Goal: Register for event/course

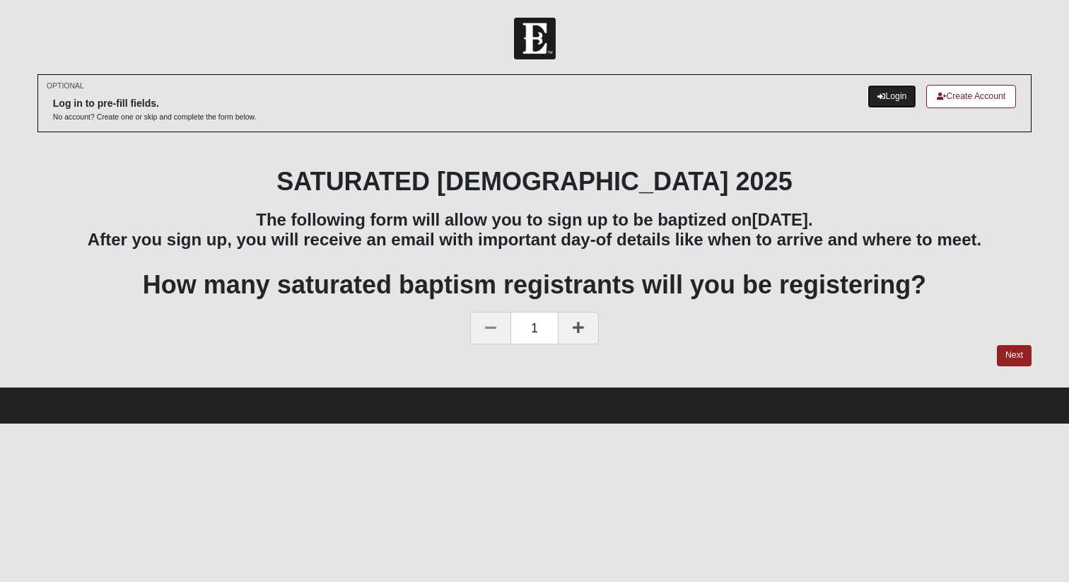
click at [877, 98] on icon at bounding box center [881, 97] width 8 height 8
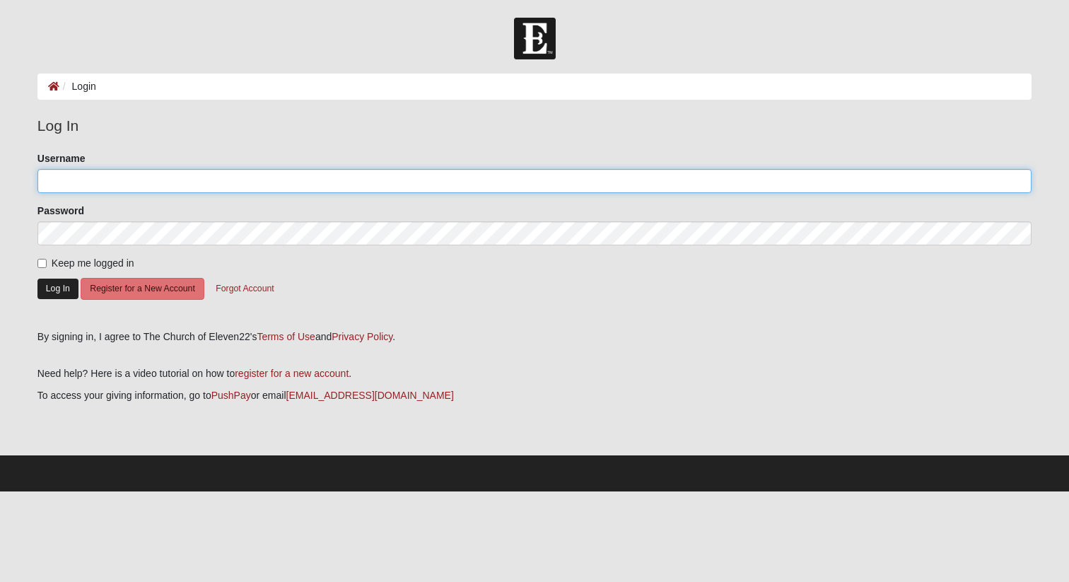
type input "[EMAIL_ADDRESS][DOMAIN_NAME]"
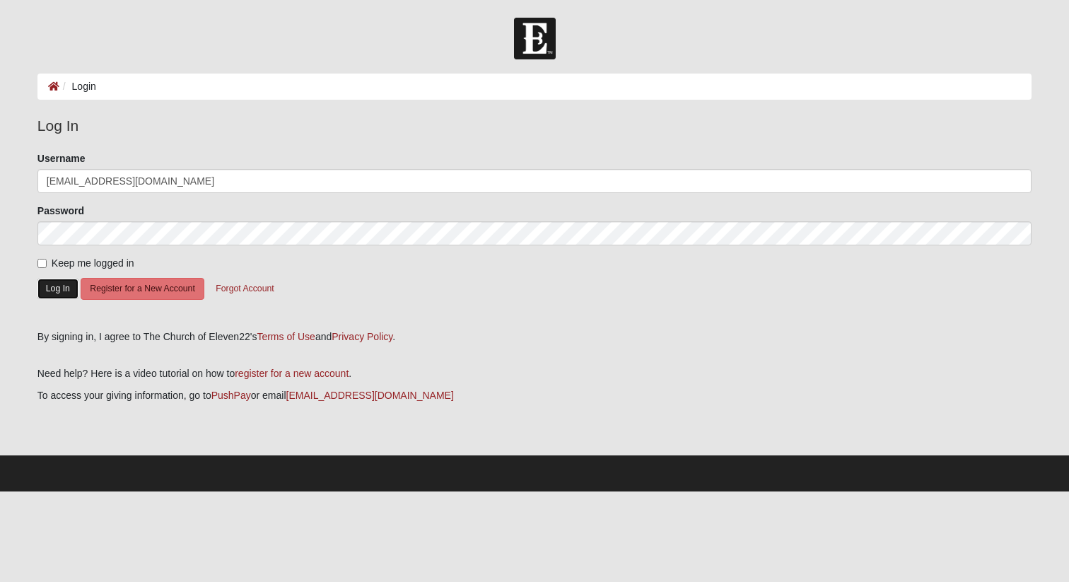
click at [51, 284] on button "Log In" at bounding box center [57, 288] width 41 height 20
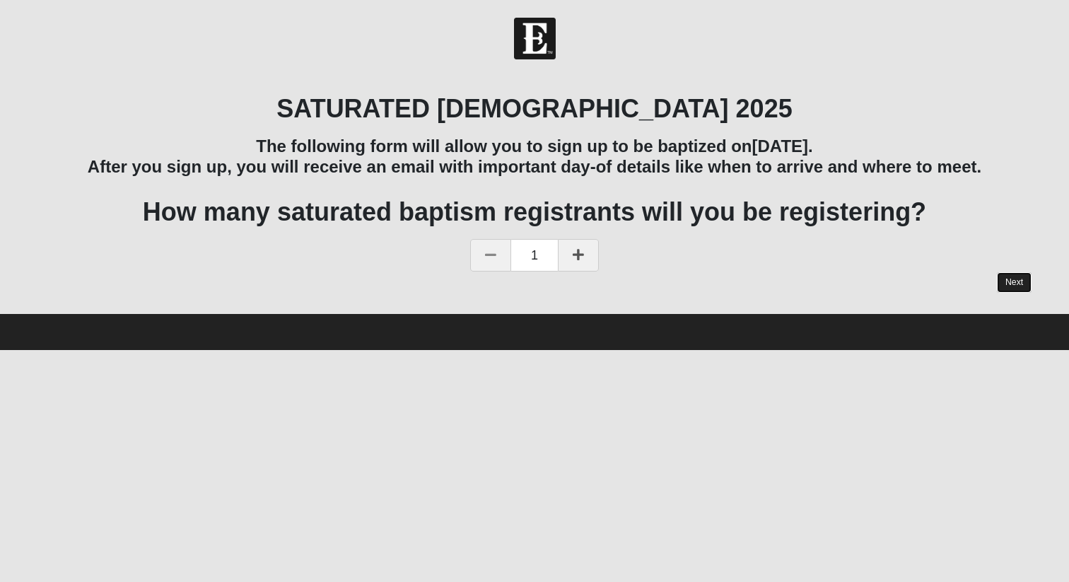
click at [1011, 283] on link "Next" at bounding box center [1014, 282] width 35 height 20
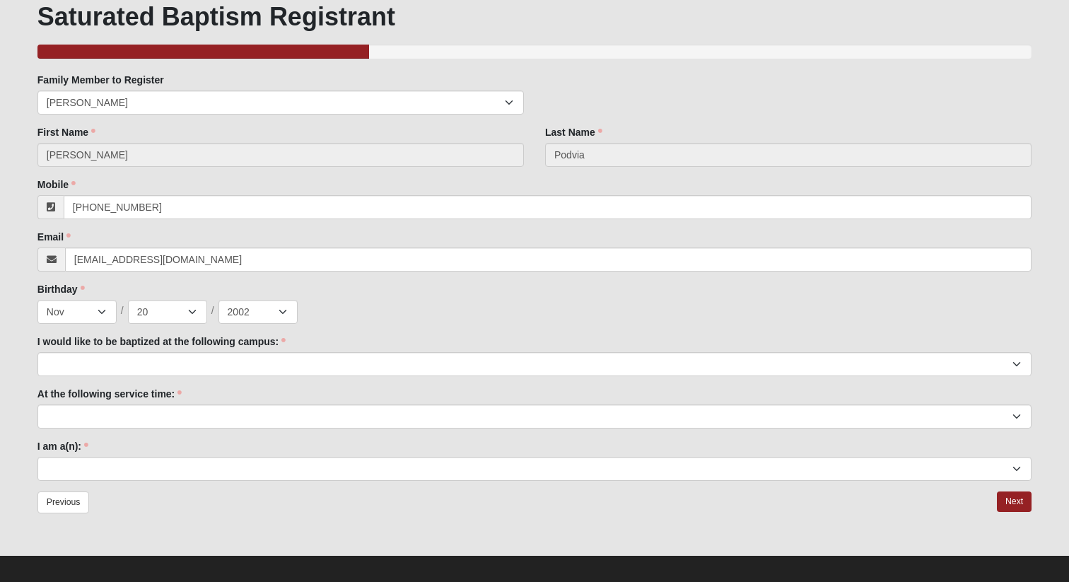
scroll to position [102, 0]
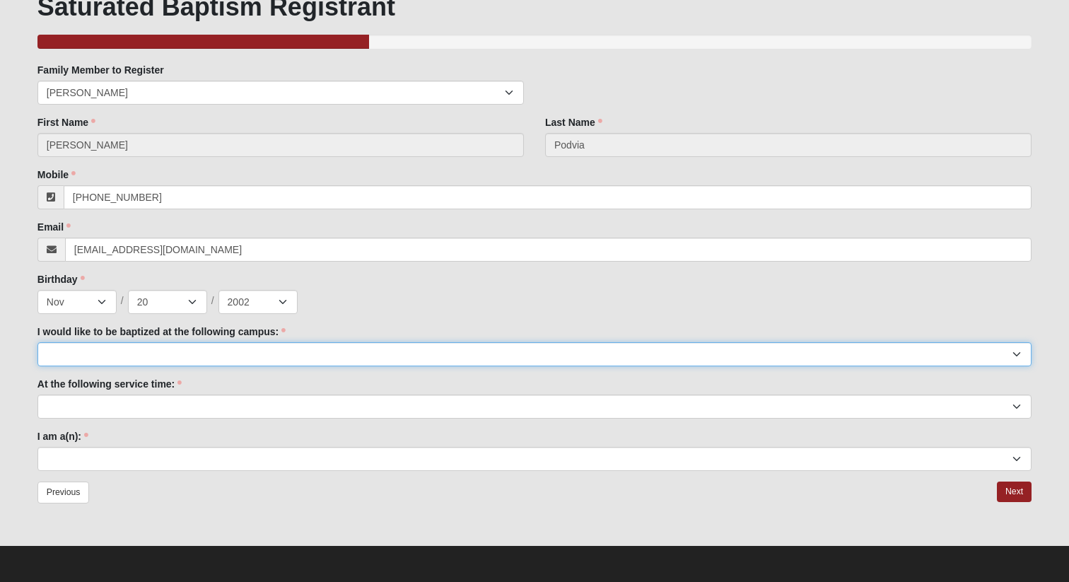
click at [158, 352] on select "Arlington Baymeadows Fleming Island Jesup Mandarin North Jax Orange Park Palatk…" at bounding box center [534, 354] width 994 height 24
select select "3"
click at [37, 342] on select "Arlington Baymeadows Fleming Island Jesup Mandarin North Jax Orange Park Palatk…" at bounding box center [534, 354] width 994 height 24
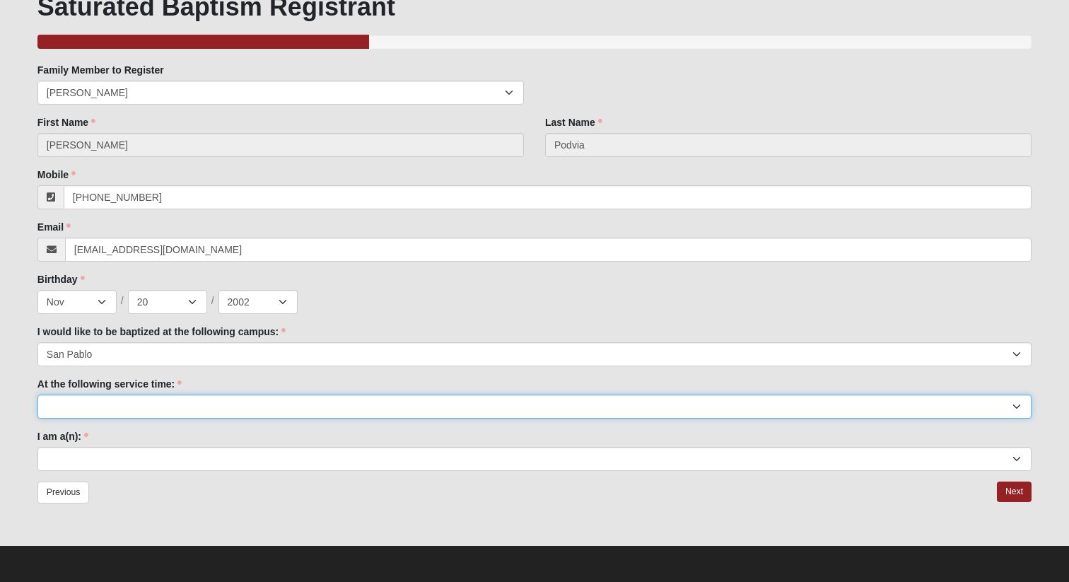
click at [111, 412] on select "9:00am 11:22am 4:22pm (San Pablo and Fleming Island Only)" at bounding box center [534, 406] width 994 height 24
select select "9:00am"
click at [37, 394] on select "9:00am 11:22am 4:22pm (San Pablo and Fleming Island Only)" at bounding box center [534, 406] width 994 height 24
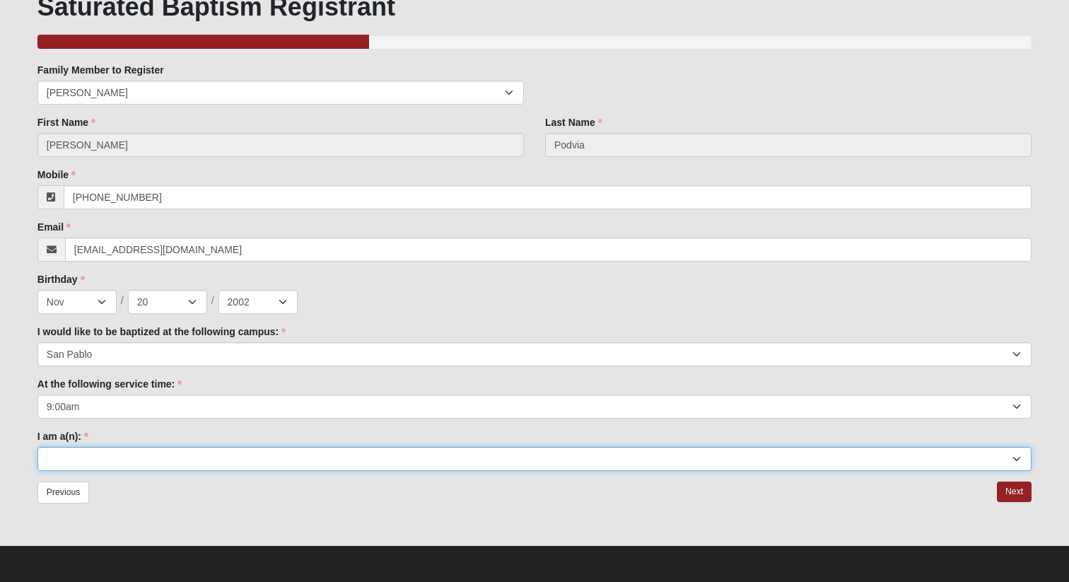
click at [120, 451] on select "Adult (25+) Young Adult (18-25) High School Student (8-12th Grade) Middle Schoo…" at bounding box center [534, 459] width 994 height 24
select select "Young Adult (18-25)"
click at [37, 447] on select "Adult (25+) Young Adult (18-25) High School Student (8-12th Grade) Middle Schoo…" at bounding box center [534, 459] width 994 height 24
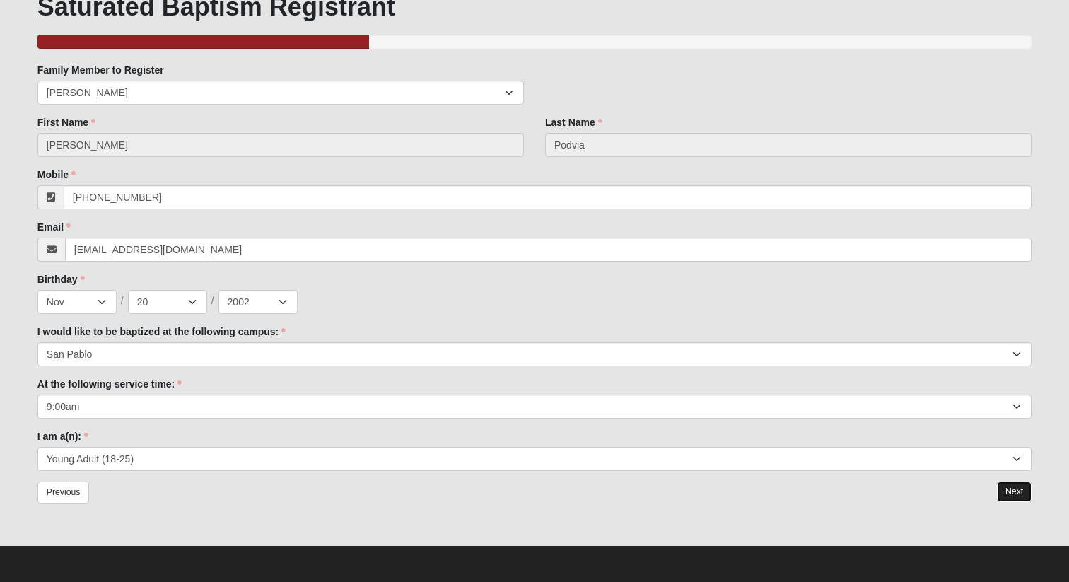
click at [1017, 489] on link "Next" at bounding box center [1014, 491] width 35 height 20
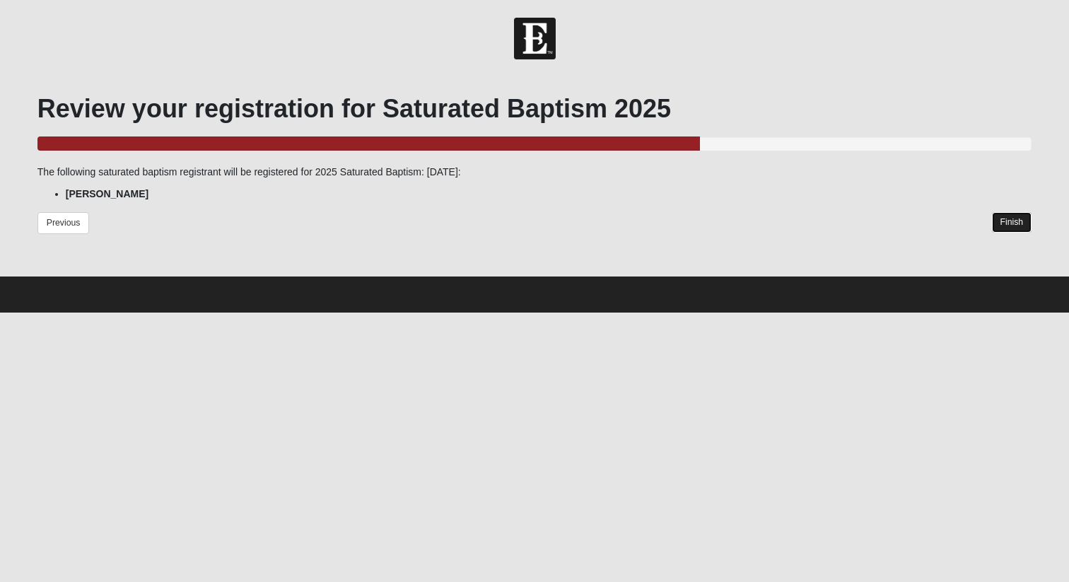
click at [1005, 221] on link "Finish" at bounding box center [1012, 222] width 40 height 20
